Goal: Information Seeking & Learning: Learn about a topic

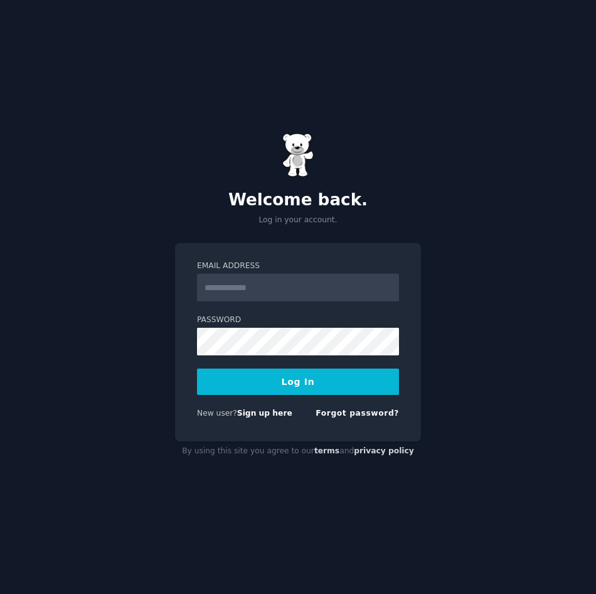
drag, startPoint x: 291, startPoint y: 303, endPoint x: 269, endPoint y: 294, distance: 23.7
click at [289, 303] on form "Email Address Password Log In New user? Sign up here Forgot password?" at bounding box center [298, 341] width 202 height 163
click at [269, 294] on input "Email Address" at bounding box center [298, 288] width 202 height 28
click at [175, 328] on div "Email Address Password Log In New user? Sign up here Forgot password?" at bounding box center [298, 342] width 246 height 198
click at [266, 414] on link "Sign up here" at bounding box center [264, 413] width 55 height 9
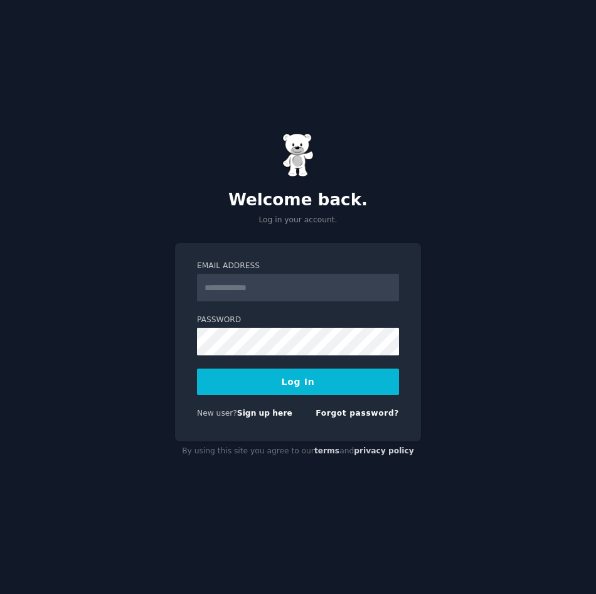
click at [274, 281] on input "Email Address" at bounding box center [298, 288] width 202 height 28
type input "**********"
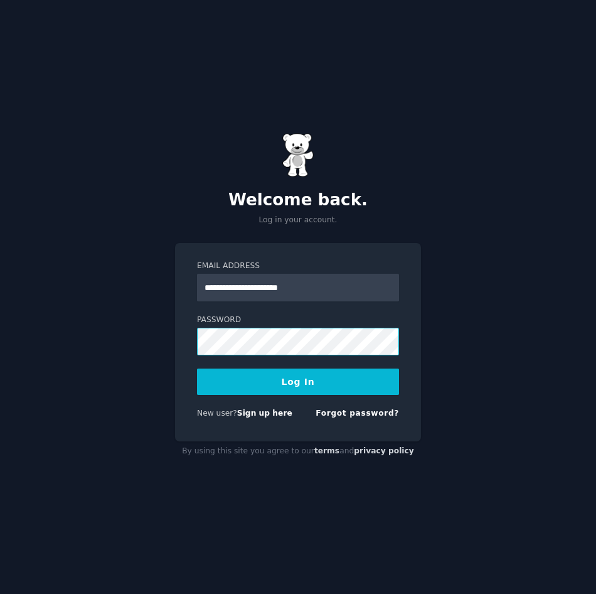
click at [197, 368] on button "Log In" at bounding box center [298, 381] width 202 height 26
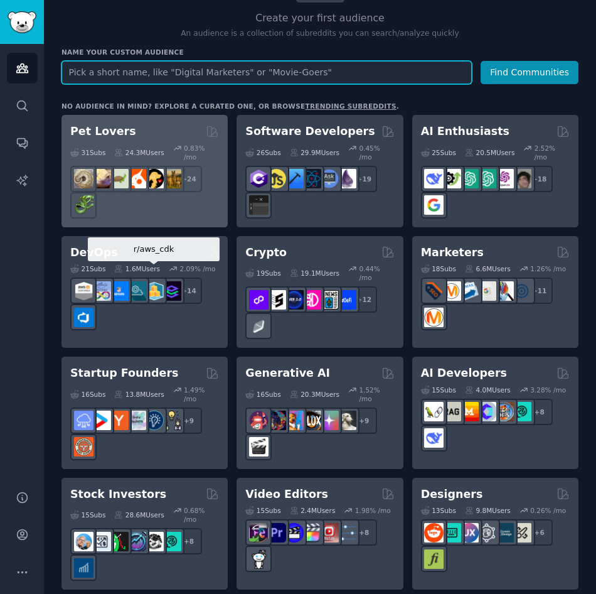
scroll to position [188, 0]
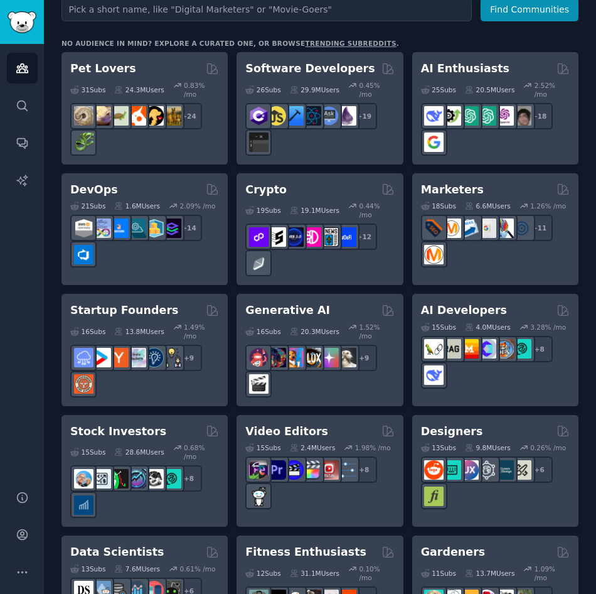
drag, startPoint x: 267, startPoint y: 176, endPoint x: 256, endPoint y: 178, distance: 11.0
click at [256, 182] on h2 "Crypto" at bounding box center [265, 190] width 41 height 16
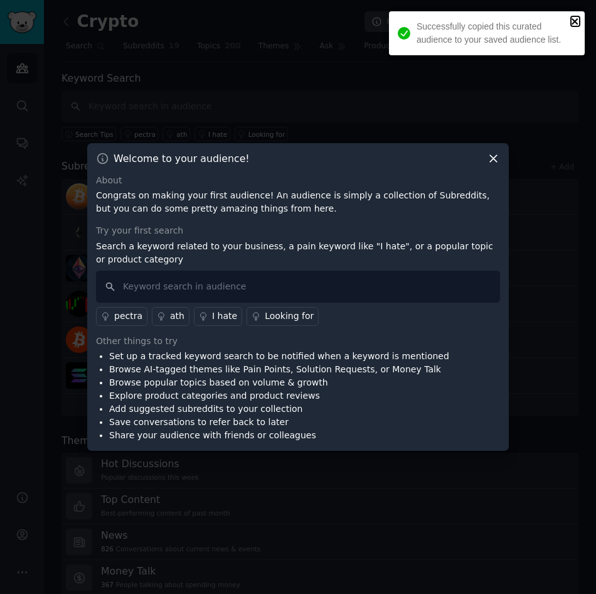
click at [579, 17] on icon "close" at bounding box center [575, 21] width 9 height 10
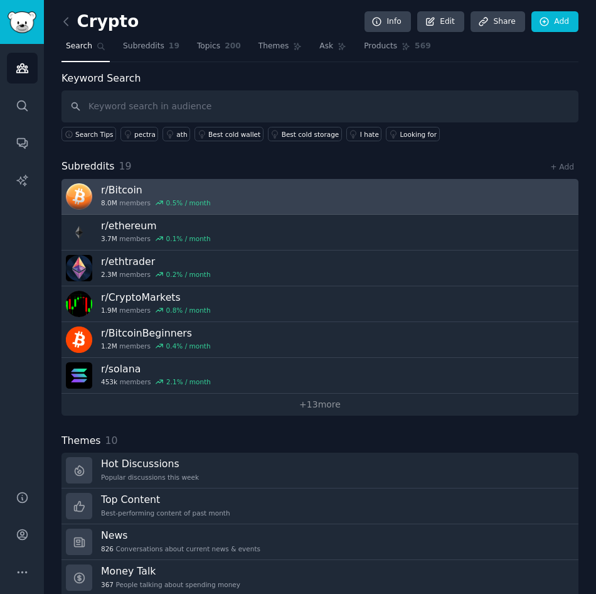
click at [233, 208] on link "r/ Bitcoin 8.0M members 0.5 % / month" at bounding box center [319, 197] width 517 height 36
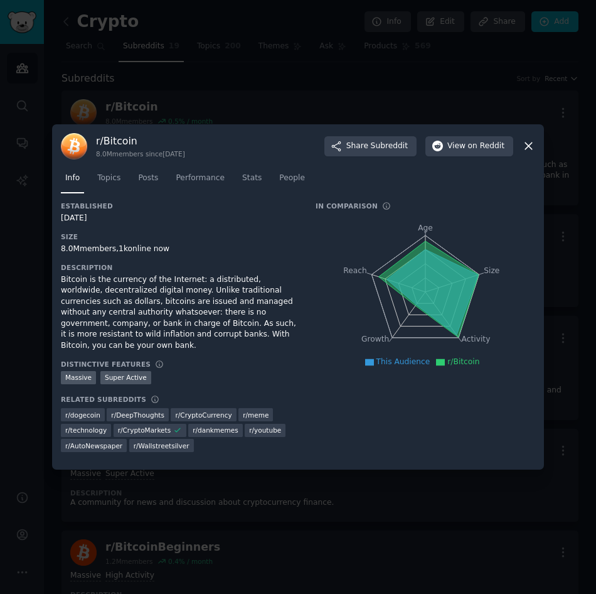
click at [537, 154] on div "r/ Bitcoin 8.0M members since 09/09/2010 Share Subreddit View on Reddit Info To…" at bounding box center [298, 297] width 492 height 346
click at [530, 150] on icon at bounding box center [528, 146] width 7 height 7
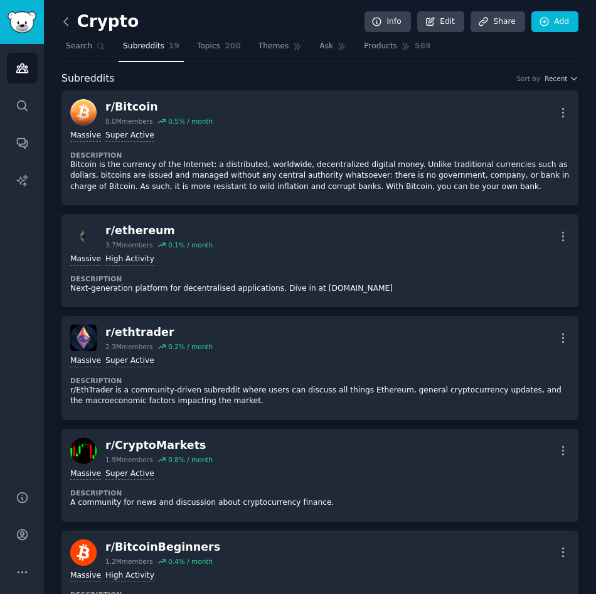
click at [67, 24] on icon at bounding box center [66, 22] width 4 height 8
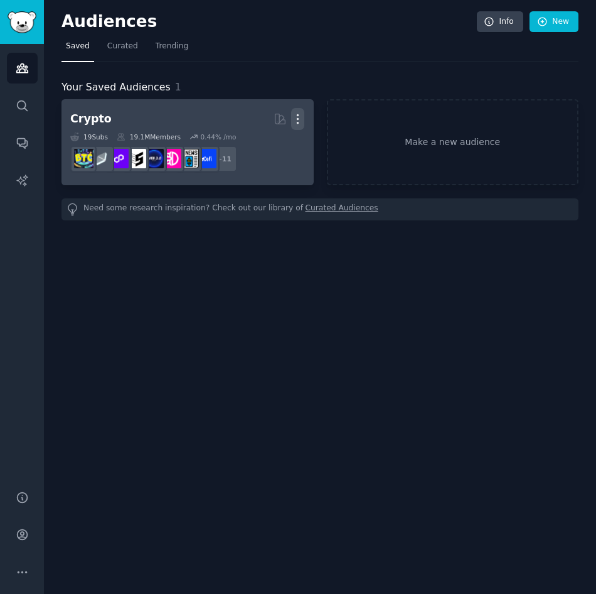
click at [302, 115] on icon "button" at bounding box center [297, 118] width 13 height 13
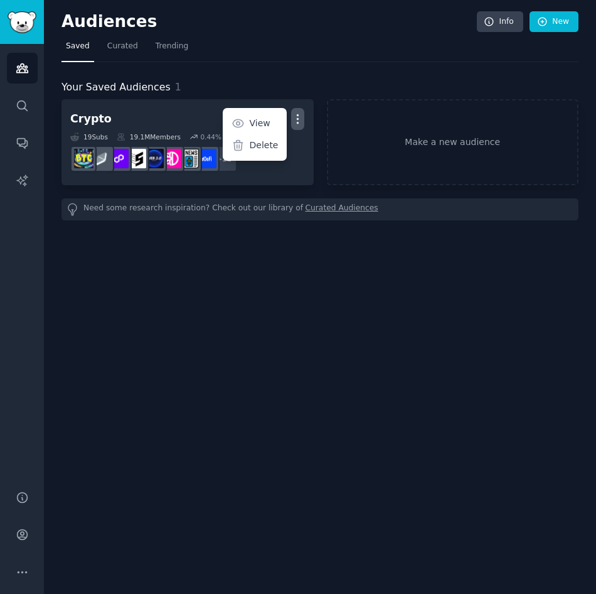
drag, startPoint x: 271, startPoint y: 151, endPoint x: 355, endPoint y: 63, distance: 121.6
click at [272, 151] on p "Delete" at bounding box center [263, 145] width 29 height 13
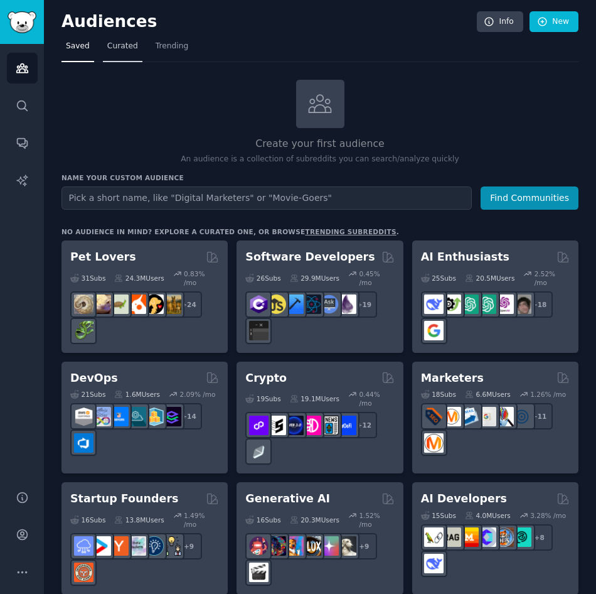
click at [113, 44] on span "Curated" at bounding box center [122, 46] width 31 height 11
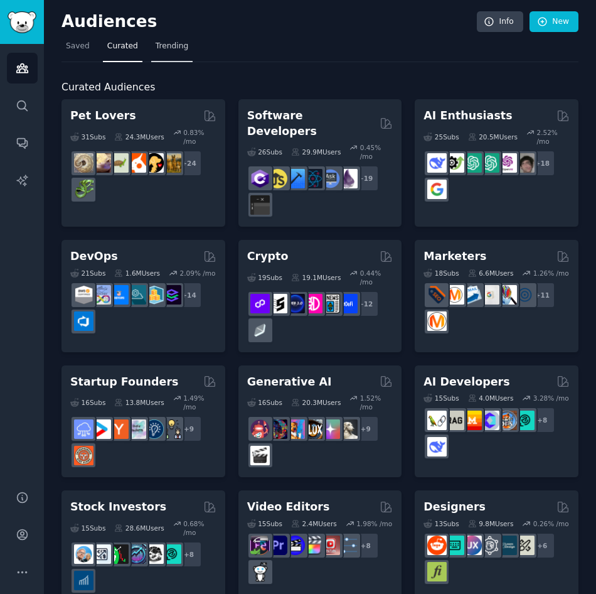
click at [168, 45] on span "Trending" at bounding box center [172, 46] width 33 height 11
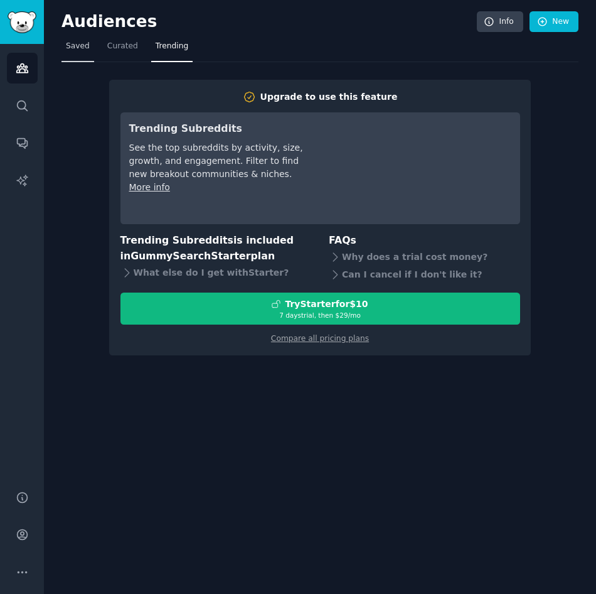
click at [78, 48] on span "Saved" at bounding box center [78, 46] width 24 height 11
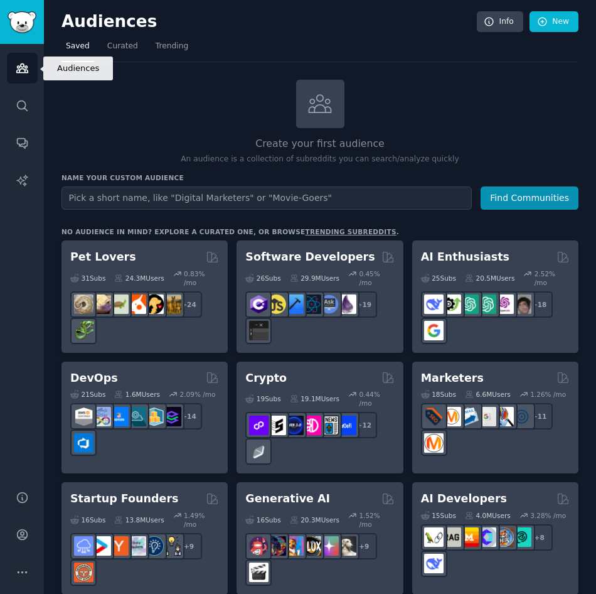
click at [23, 72] on icon "Sidebar" at bounding box center [21, 68] width 11 height 9
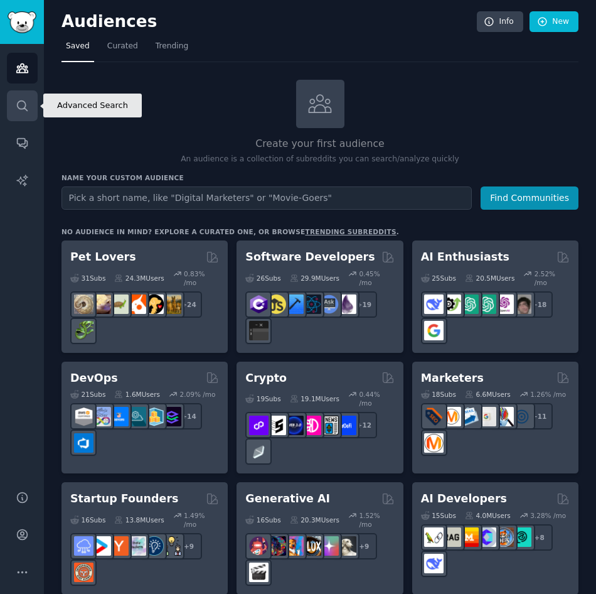
click at [19, 100] on icon "Sidebar" at bounding box center [22, 105] width 10 height 10
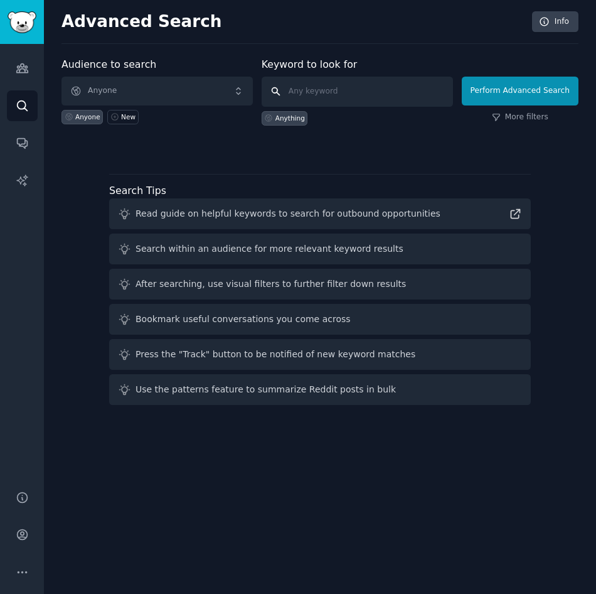
click at [373, 90] on input "text" at bounding box center [357, 92] width 191 height 30
paste input "my mom needs"
type input "my mom needs"
click button "Perform Advanced Search" at bounding box center [520, 91] width 117 height 29
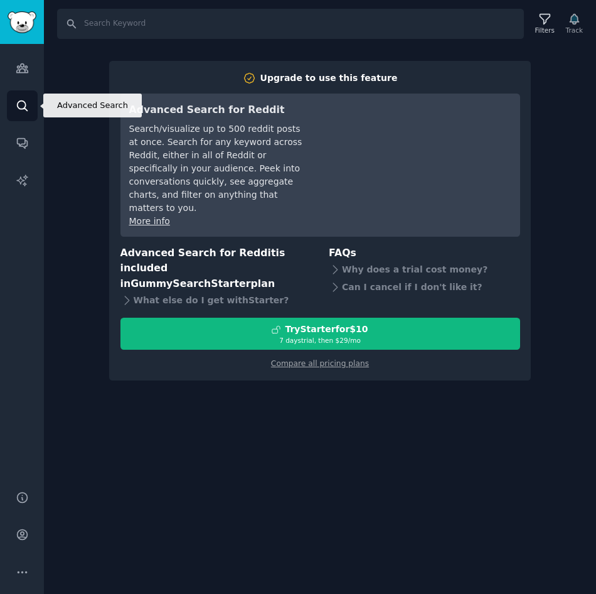
click at [24, 104] on icon "Sidebar" at bounding box center [22, 105] width 13 height 13
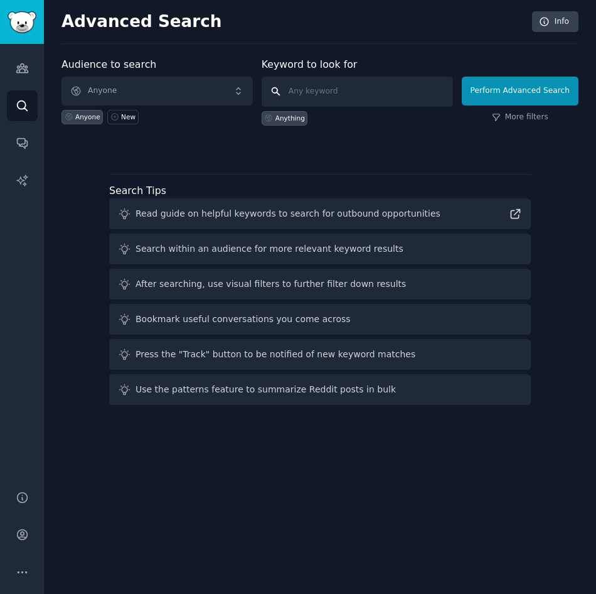
click at [335, 88] on input "text" at bounding box center [357, 92] width 191 height 30
paste input "my mom needs"
type input "my mom needs"
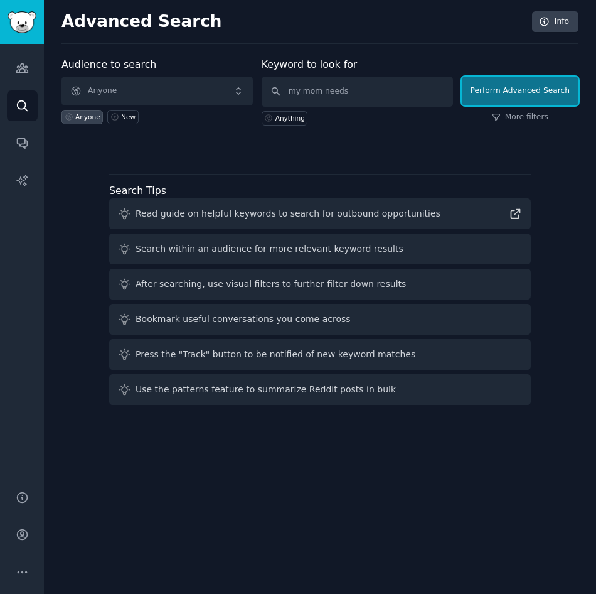
click at [518, 94] on button "Perform Advanced Search" at bounding box center [520, 91] width 117 height 29
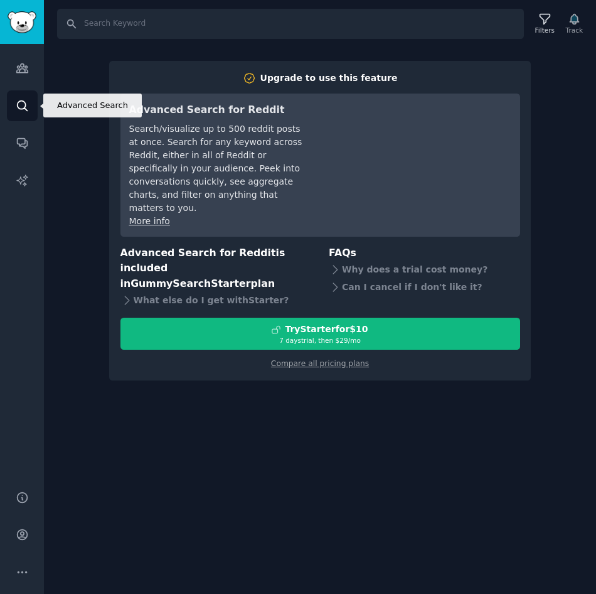
click at [28, 99] on icon "Sidebar" at bounding box center [22, 105] width 13 height 13
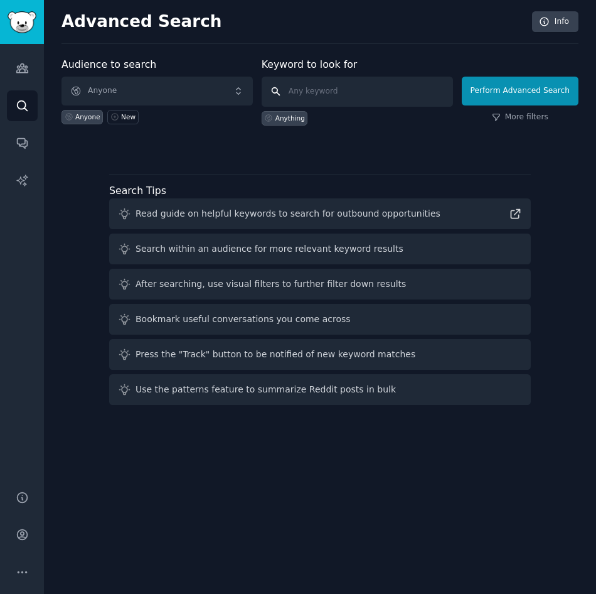
click at [300, 90] on input "text" at bounding box center [357, 92] width 191 height 30
click at [303, 121] on div "Anything" at bounding box center [289, 118] width 29 height 9
click at [505, 89] on button "Perform Advanced Search" at bounding box center [520, 91] width 117 height 29
click at [363, 85] on input "text" at bounding box center [357, 92] width 191 height 30
type input "need"
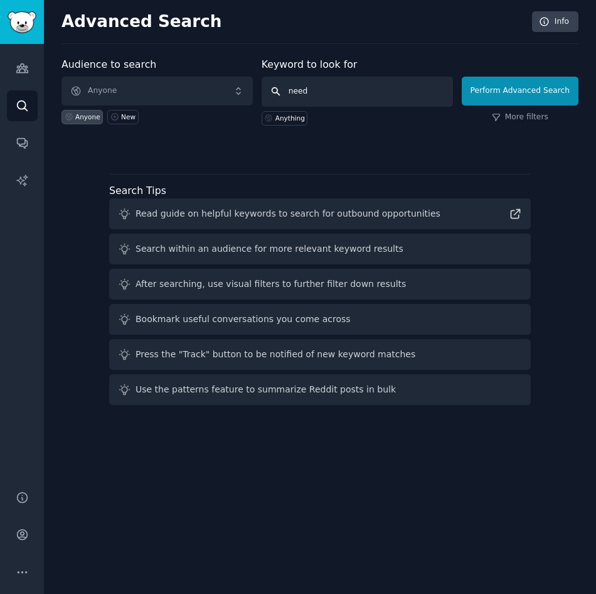
click button "Perform Advanced Search" at bounding box center [520, 91] width 117 height 29
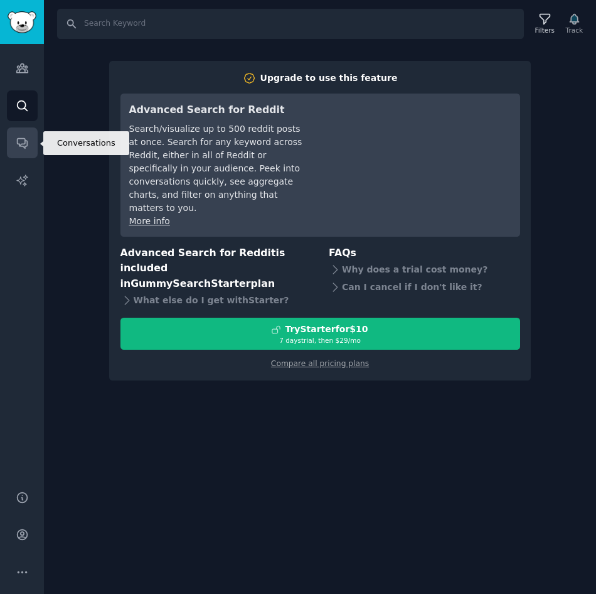
click at [26, 135] on link "Conversations" at bounding box center [22, 142] width 31 height 31
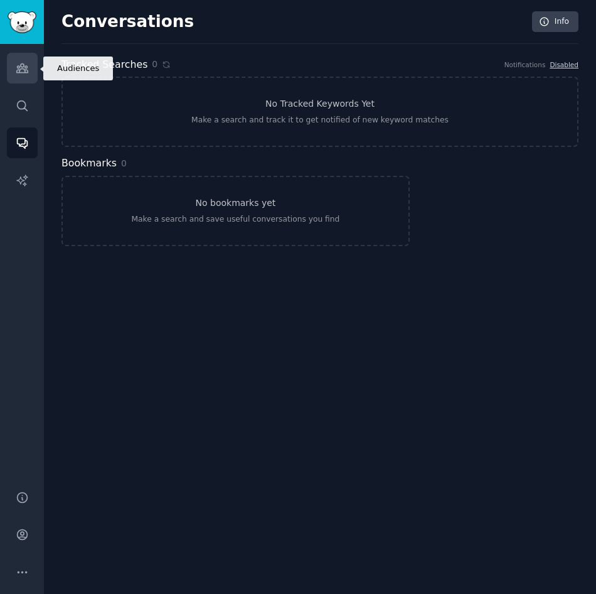
click at [14, 65] on link "Audiences" at bounding box center [22, 68] width 31 height 31
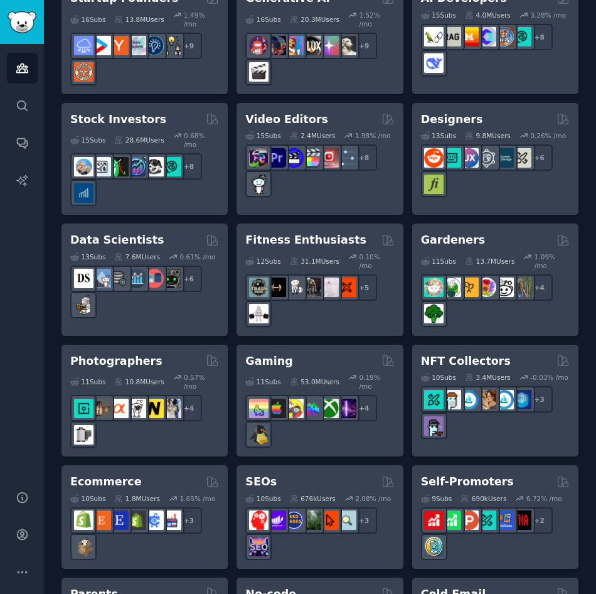
scroll to position [502, 0]
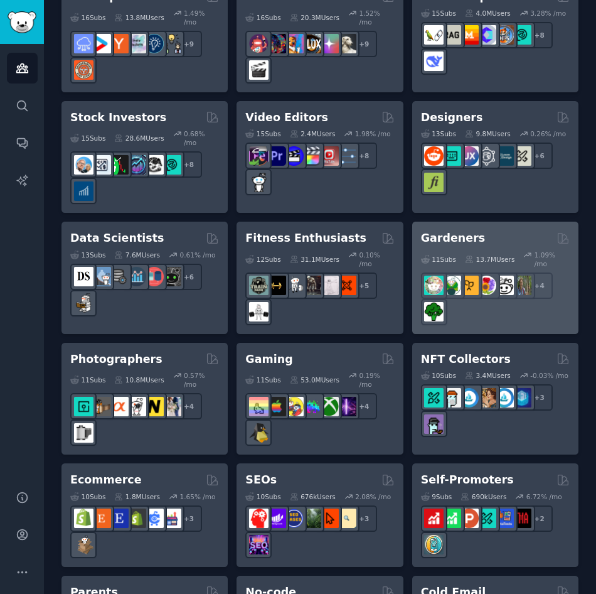
click at [489, 275] on div "+ 4" at bounding box center [495, 298] width 149 height 53
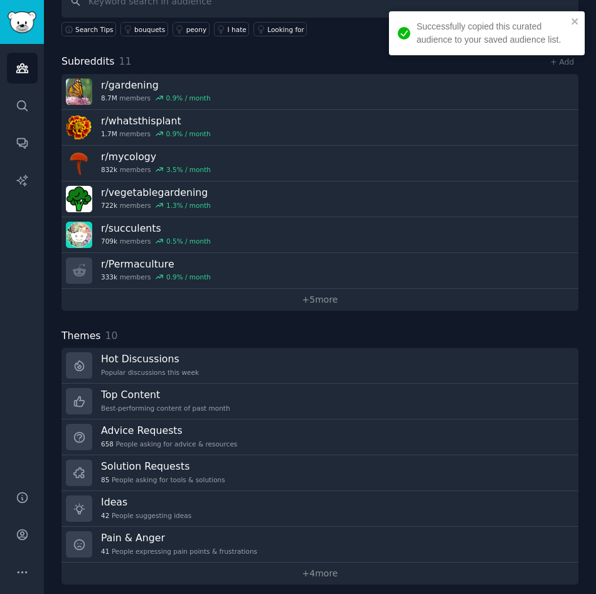
scroll to position [188, 0]
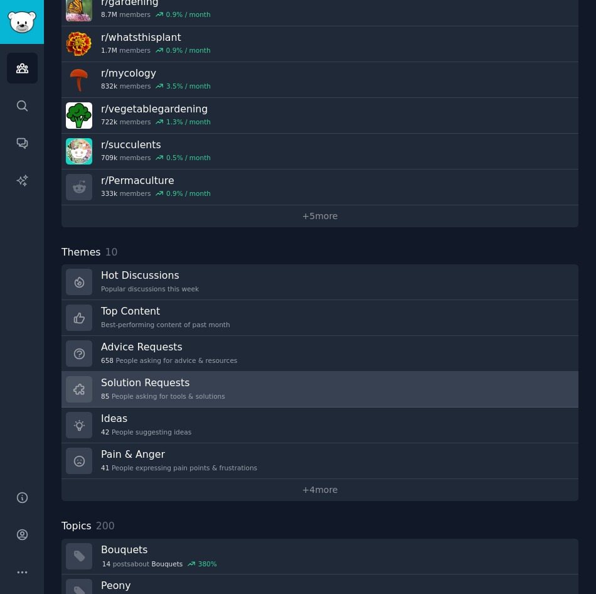
click at [242, 402] on link "Solution Requests 85 People asking for tools & solutions" at bounding box center [319, 389] width 517 height 36
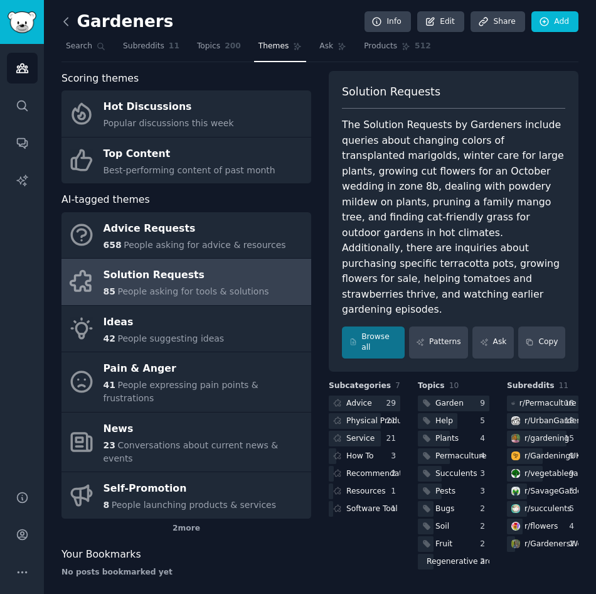
click at [67, 21] on icon at bounding box center [66, 21] width 13 height 13
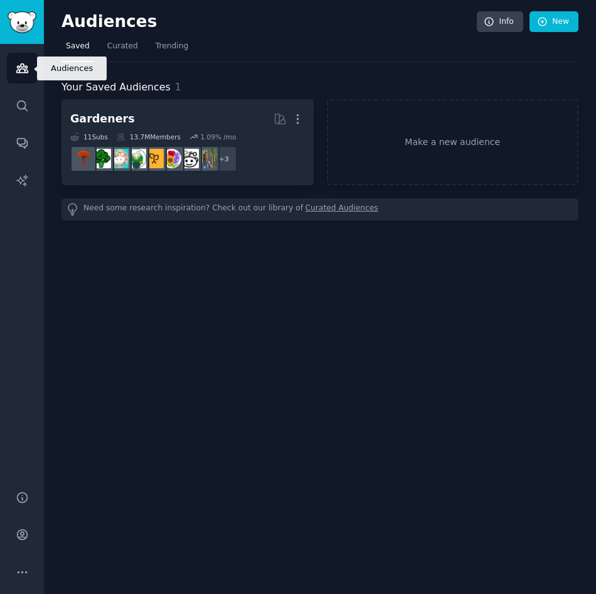
click at [33, 73] on link "Audiences" at bounding box center [22, 68] width 31 height 31
click at [3, 74] on div "Audiences Search Conversations AI Reports" at bounding box center [22, 259] width 44 height 431
click at [20, 69] on icon "Sidebar" at bounding box center [21, 68] width 11 height 9
click at [111, 50] on span "Curated" at bounding box center [122, 46] width 31 height 11
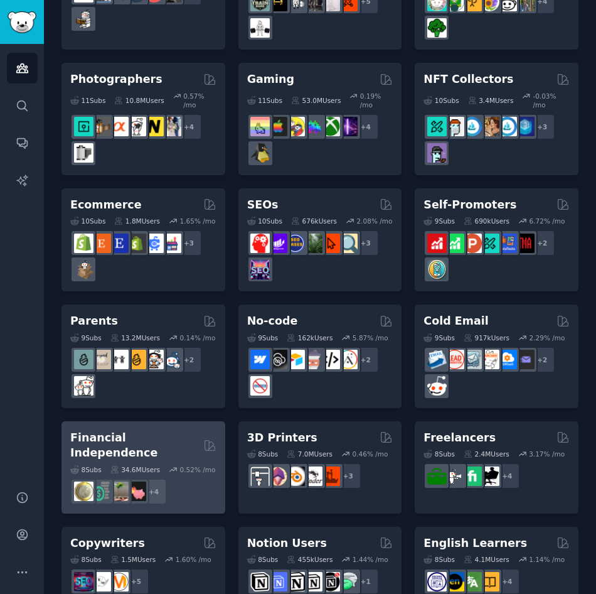
scroll to position [631, 0]
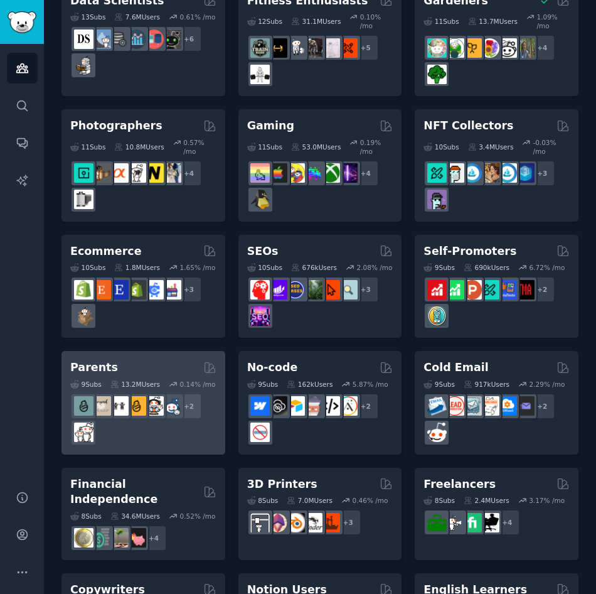
click at [195, 393] on div "+ 2" at bounding box center [143, 419] width 146 height 53
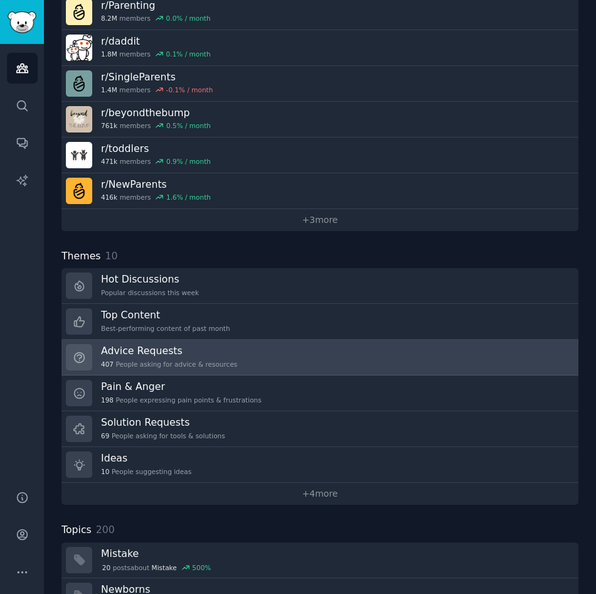
scroll to position [188, 0]
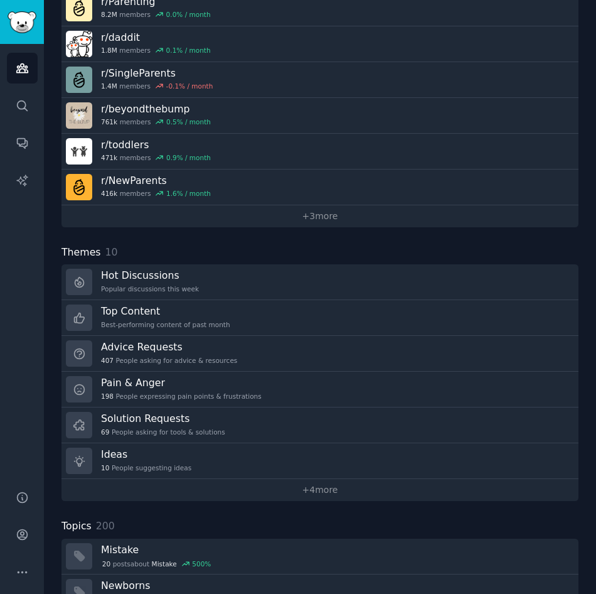
drag, startPoint x: 134, startPoint y: 314, endPoint x: 239, endPoint y: 248, distance: 124.3
click at [239, 248] on div "Themes 10" at bounding box center [319, 253] width 517 height 16
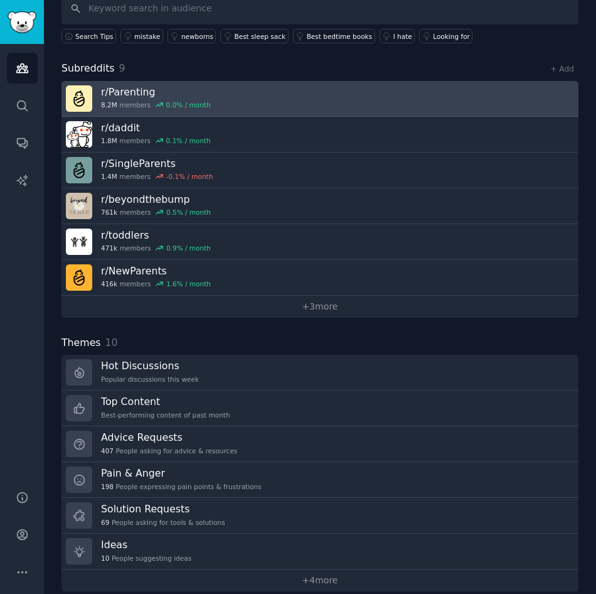
scroll to position [0, 0]
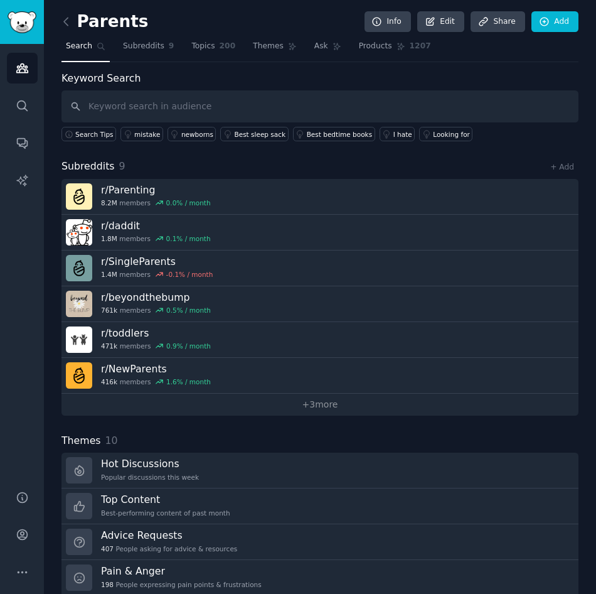
click at [73, 24] on link at bounding box center [69, 22] width 16 height 20
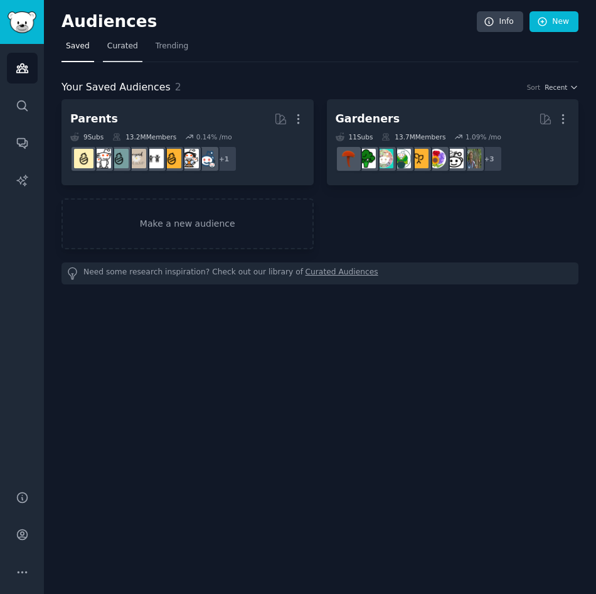
click at [127, 46] on span "Curated" at bounding box center [122, 46] width 31 height 11
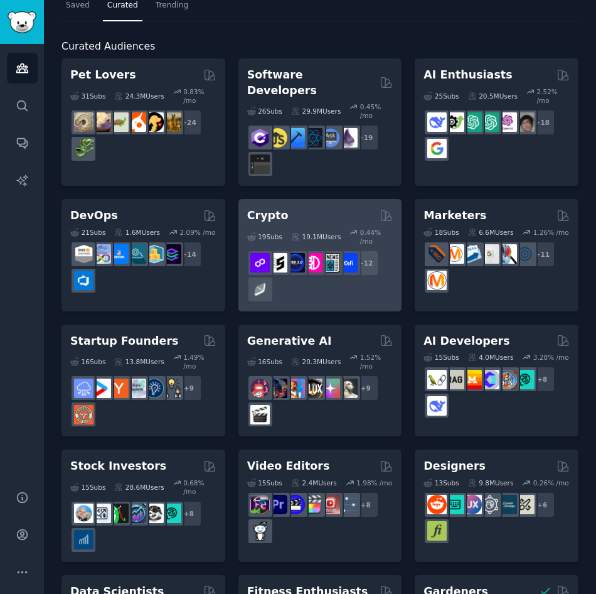
scroll to position [63, 0]
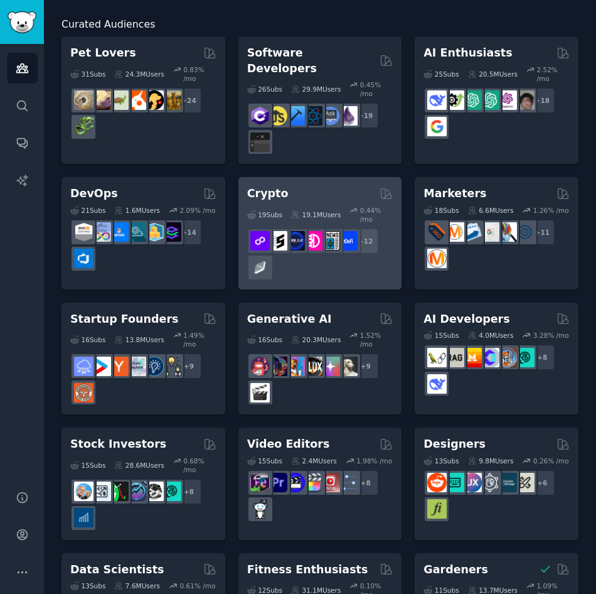
click at [262, 186] on h2 "Crypto" at bounding box center [267, 194] width 41 height 16
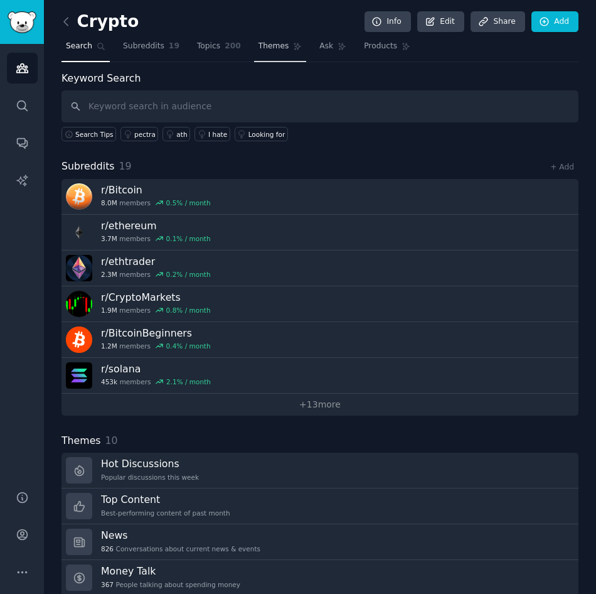
click at [259, 47] on span "Themes" at bounding box center [274, 46] width 31 height 11
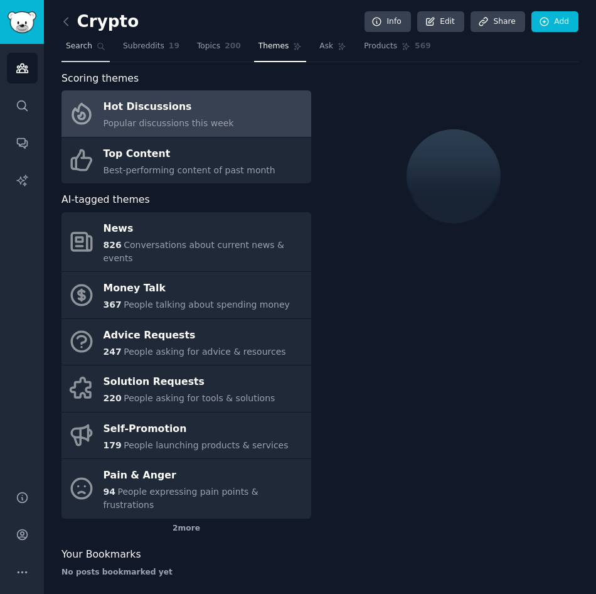
click at [72, 52] on link "Search" at bounding box center [85, 49] width 48 height 26
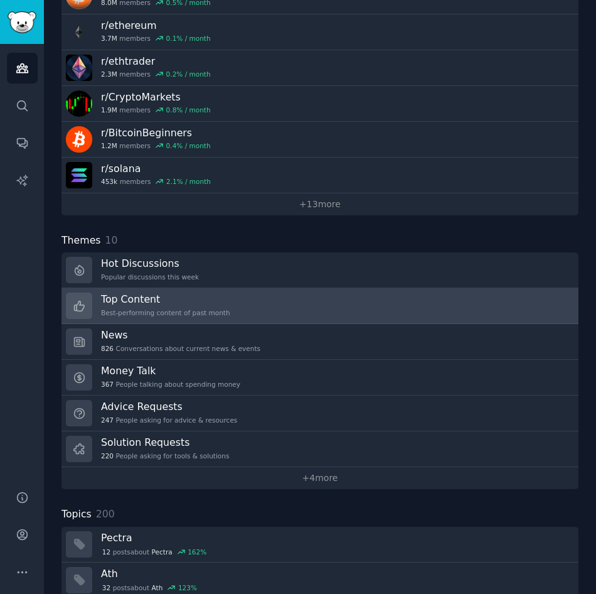
scroll to position [251, 0]
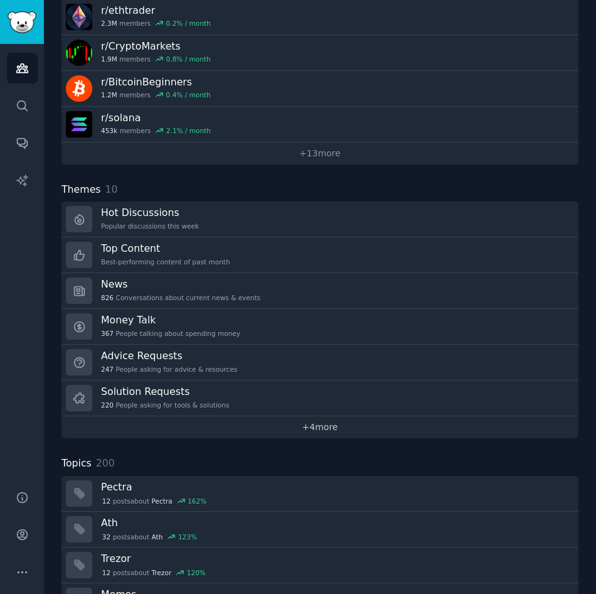
click at [298, 432] on link "+ 4 more" at bounding box center [319, 427] width 517 height 22
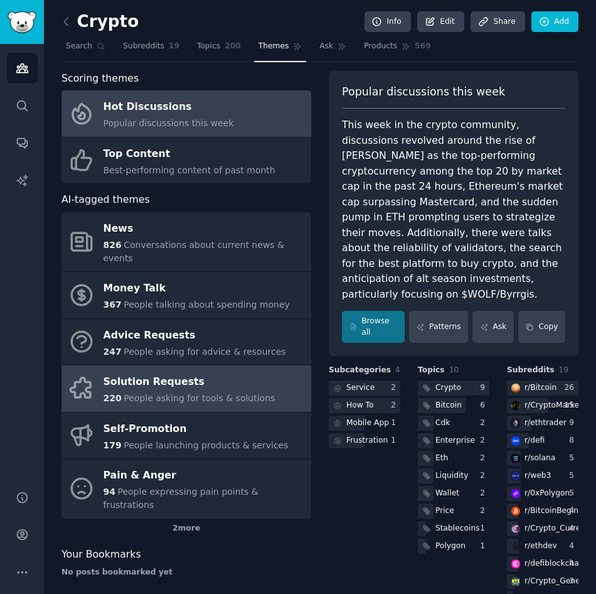
click at [252, 393] on span "People asking for tools & solutions" at bounding box center [199, 398] width 151 height 10
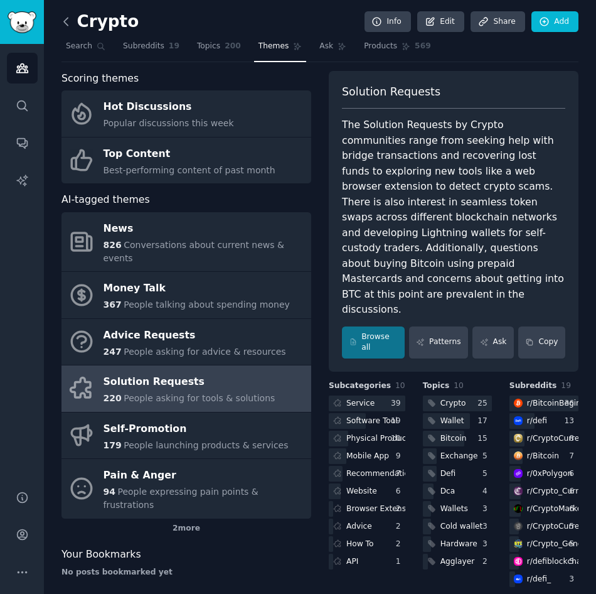
click at [61, 17] on div "Crypto Info Edit Share Add Search Subreddits 19 Topics 200 Themes Ask Products …" at bounding box center [320, 303] width 552 height 606
click at [65, 18] on icon at bounding box center [66, 21] width 13 height 13
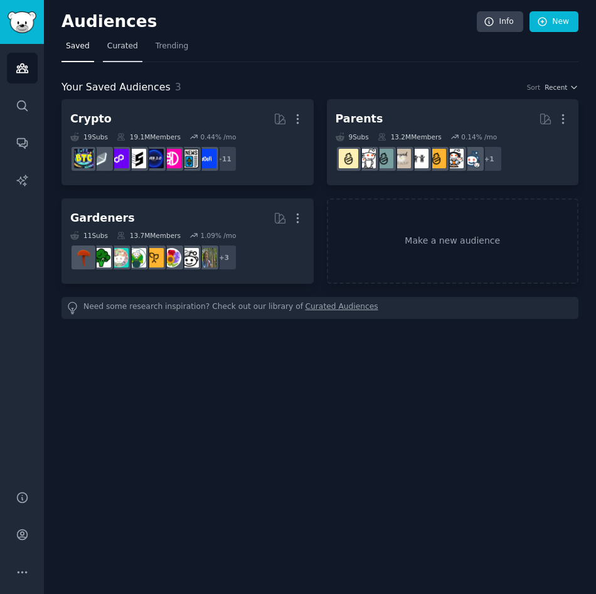
click at [110, 48] on span "Curated" at bounding box center [122, 46] width 31 height 11
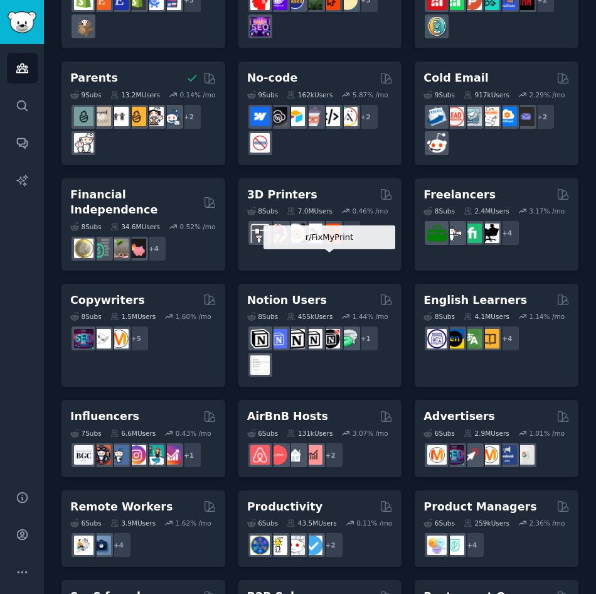
scroll to position [941, 0]
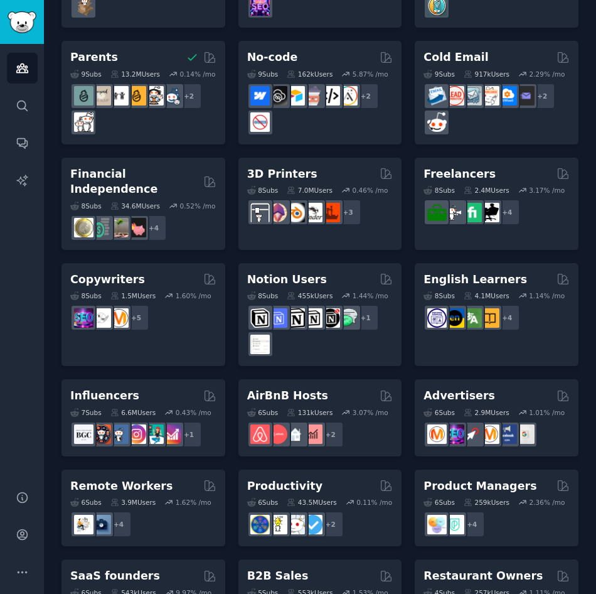
click at [151, 166] on h2 "Financial Independence" at bounding box center [134, 181] width 129 height 31
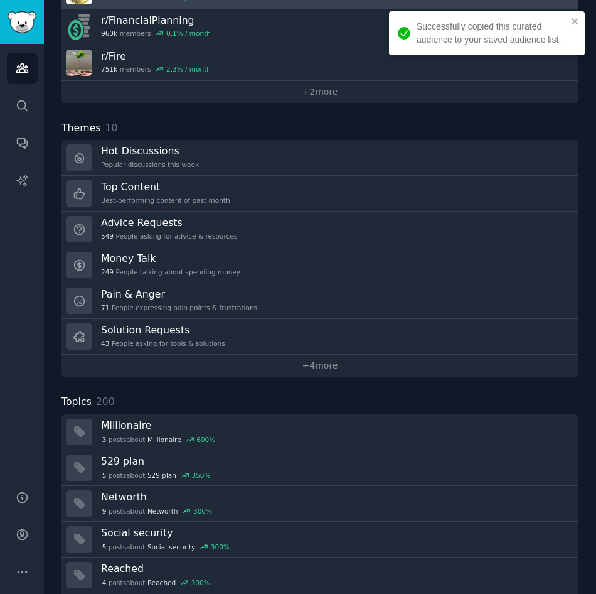
scroll to position [314, 0]
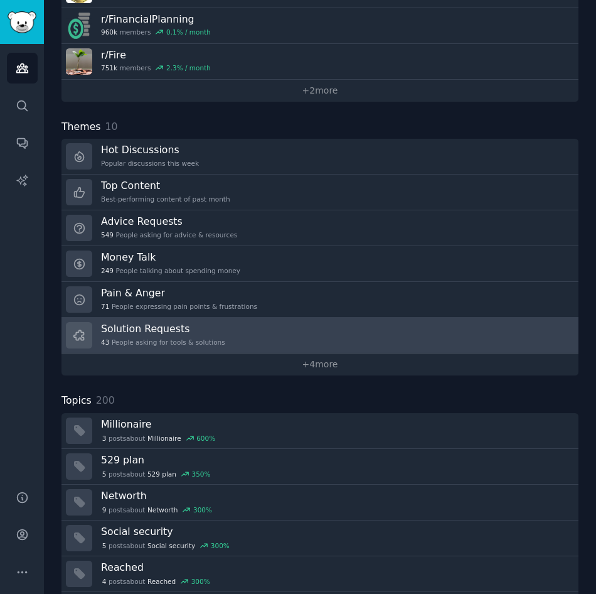
click at [187, 334] on h3 "Solution Requests" at bounding box center [163, 328] width 124 height 13
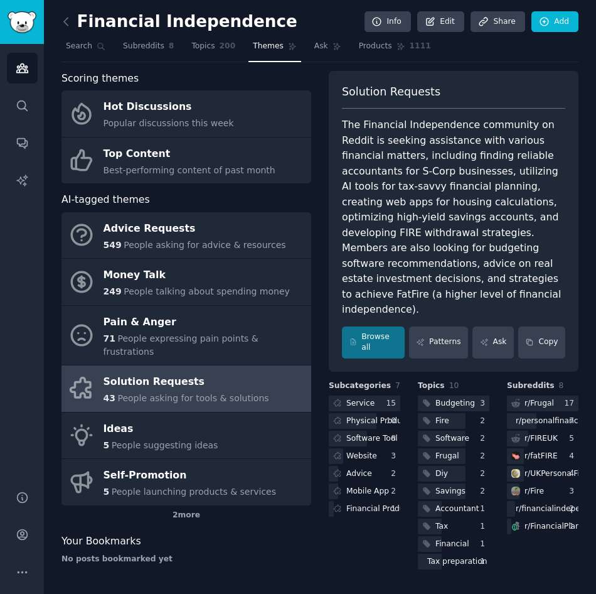
drag, startPoint x: 535, startPoint y: 395, endPoint x: 536, endPoint y: 546, distance: 150.6
click at [536, 546] on div "Solution Requests The Financial Independence community on Reddit is seeking ass…" at bounding box center [454, 322] width 250 height 503
drag, startPoint x: 526, startPoint y: 412, endPoint x: 516, endPoint y: 413, distance: 10.1
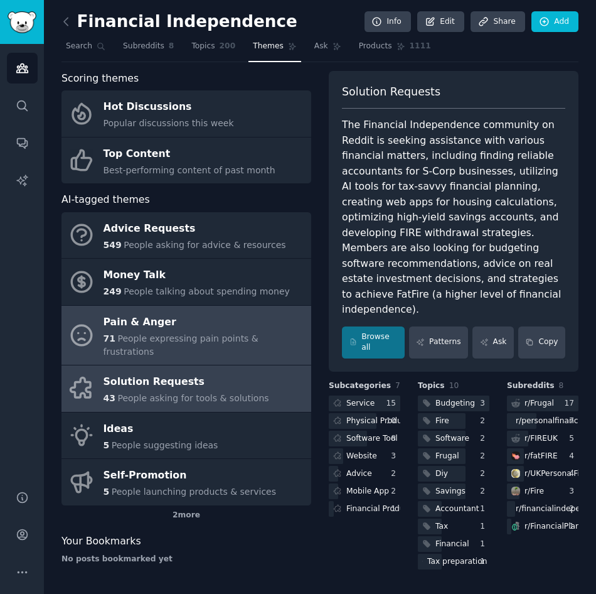
click at [143, 329] on div "Pain & Anger" at bounding box center [204, 322] width 201 height 20
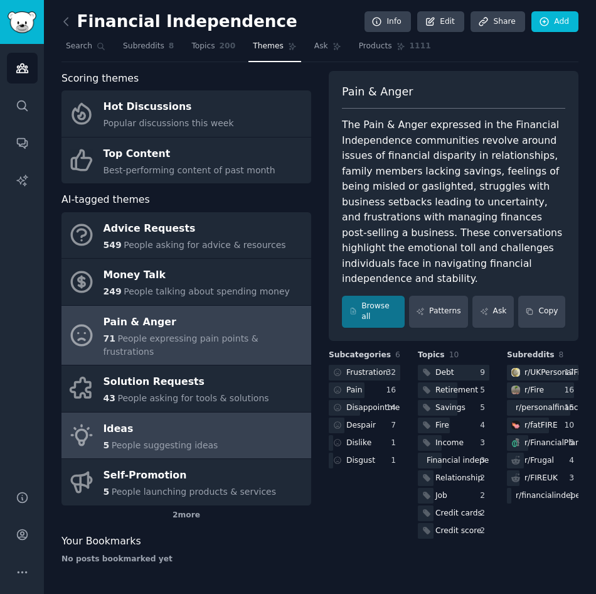
click at [173, 440] on span "People suggesting ideas" at bounding box center [165, 445] width 107 height 10
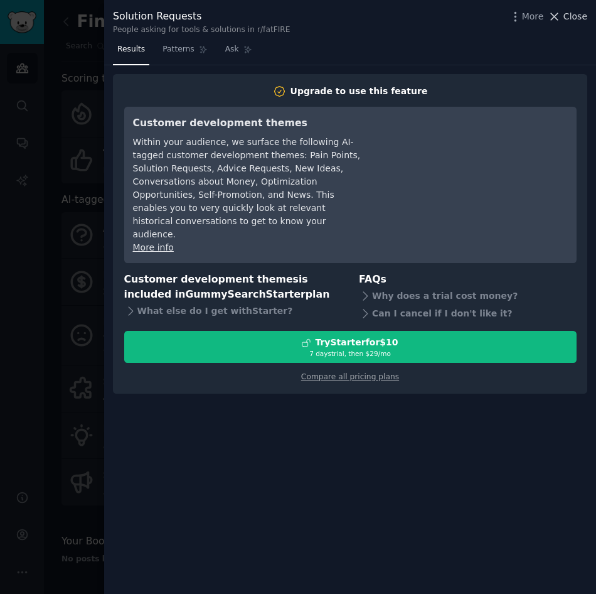
click at [567, 16] on span "Close" at bounding box center [576, 16] width 24 height 13
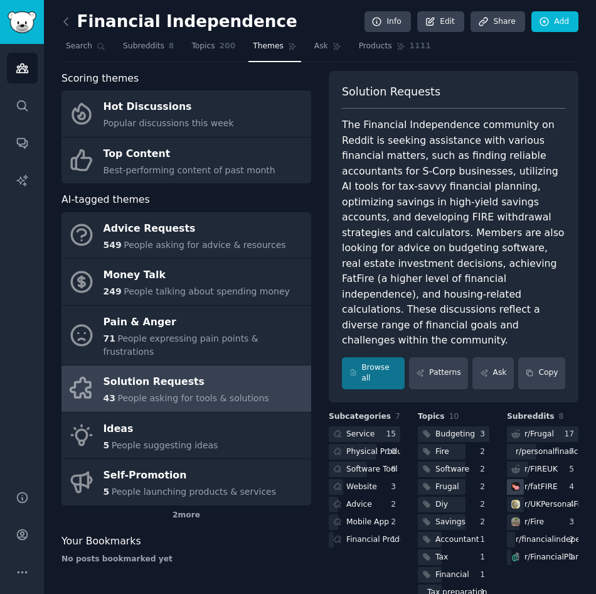
click at [526, 481] on div "r/ fatFIRE" at bounding box center [541, 486] width 33 height 11
